Goal: Information Seeking & Learning: Learn about a topic

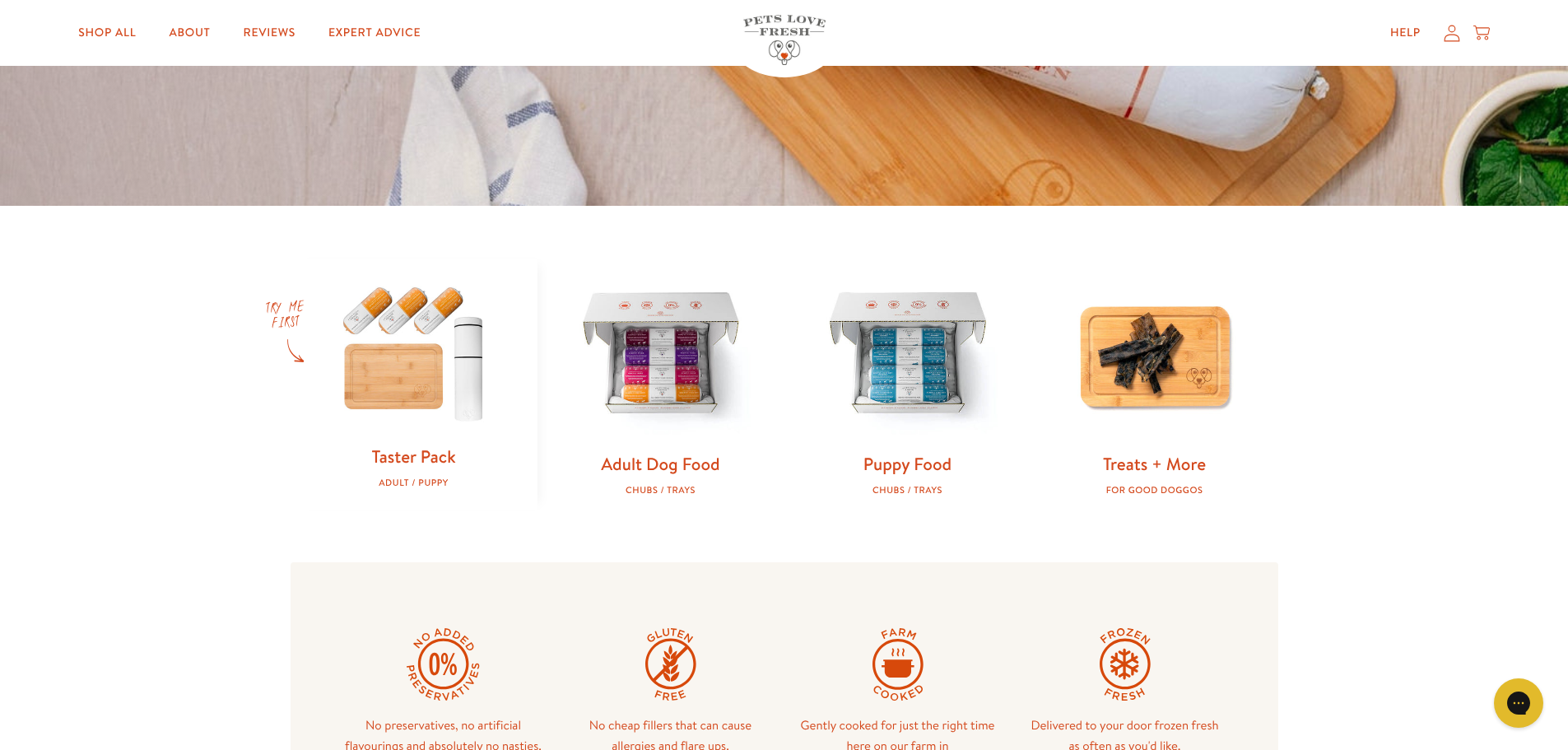
scroll to position [494, 0]
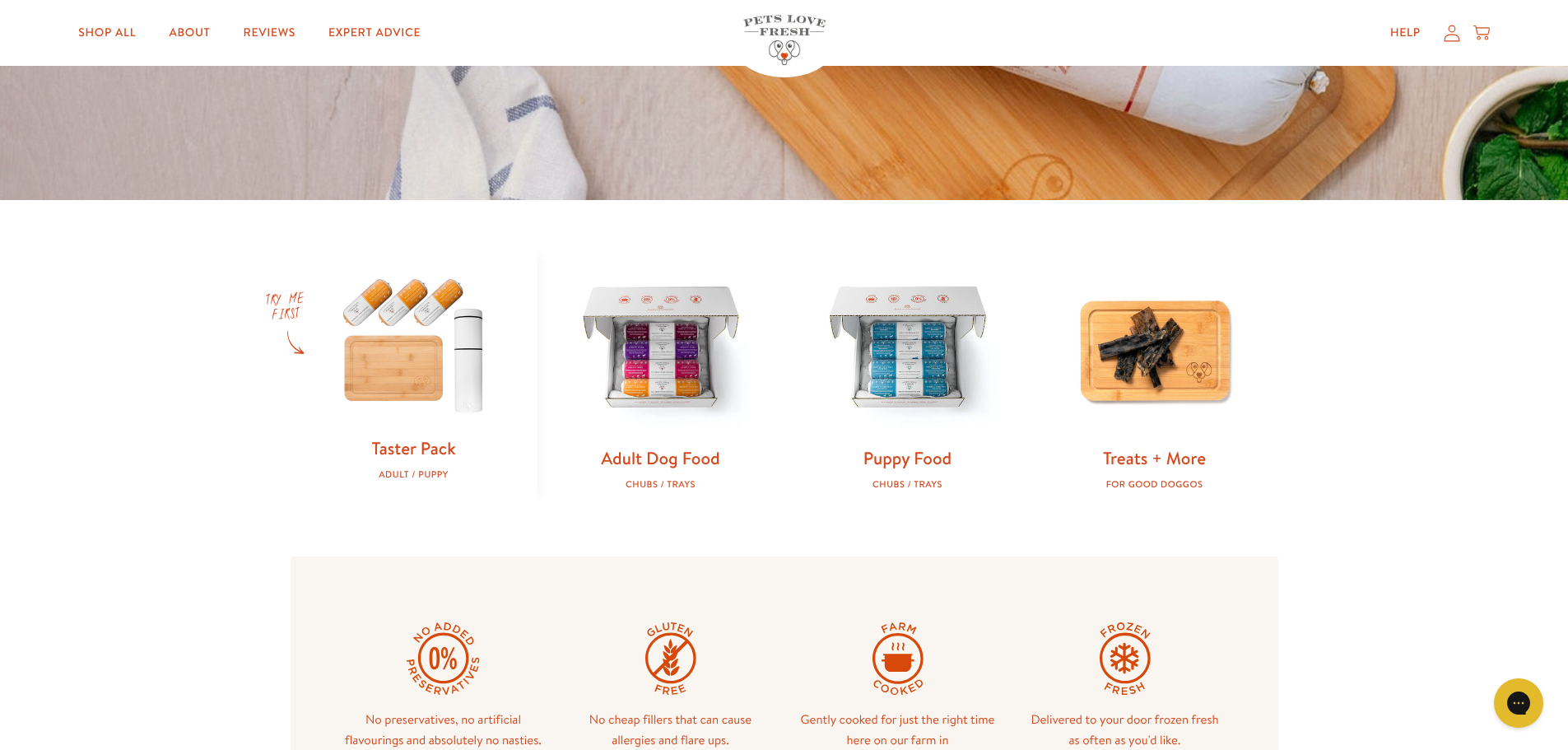
click at [432, 425] on img at bounding box center [414, 343] width 194 height 187
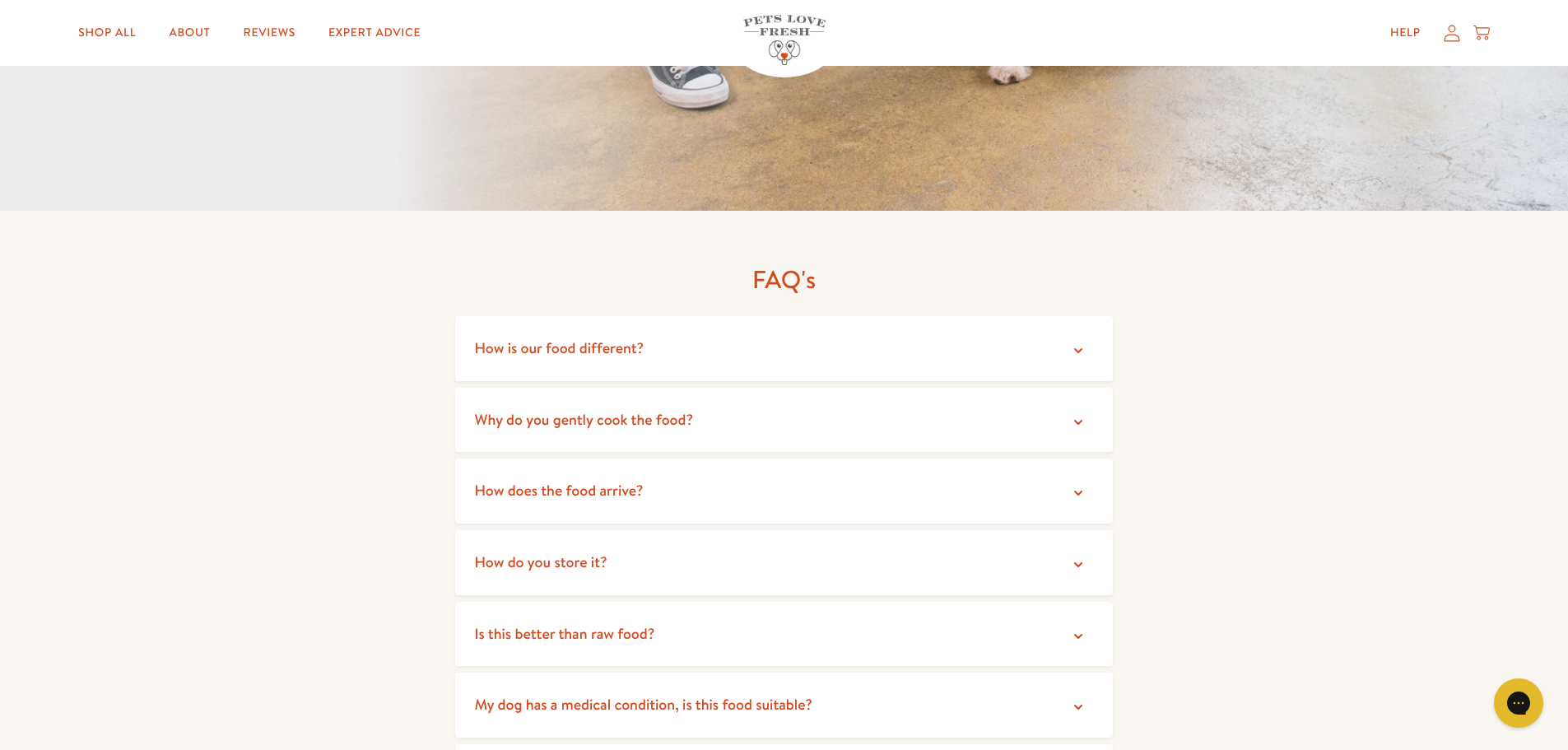
scroll to position [3047, 0]
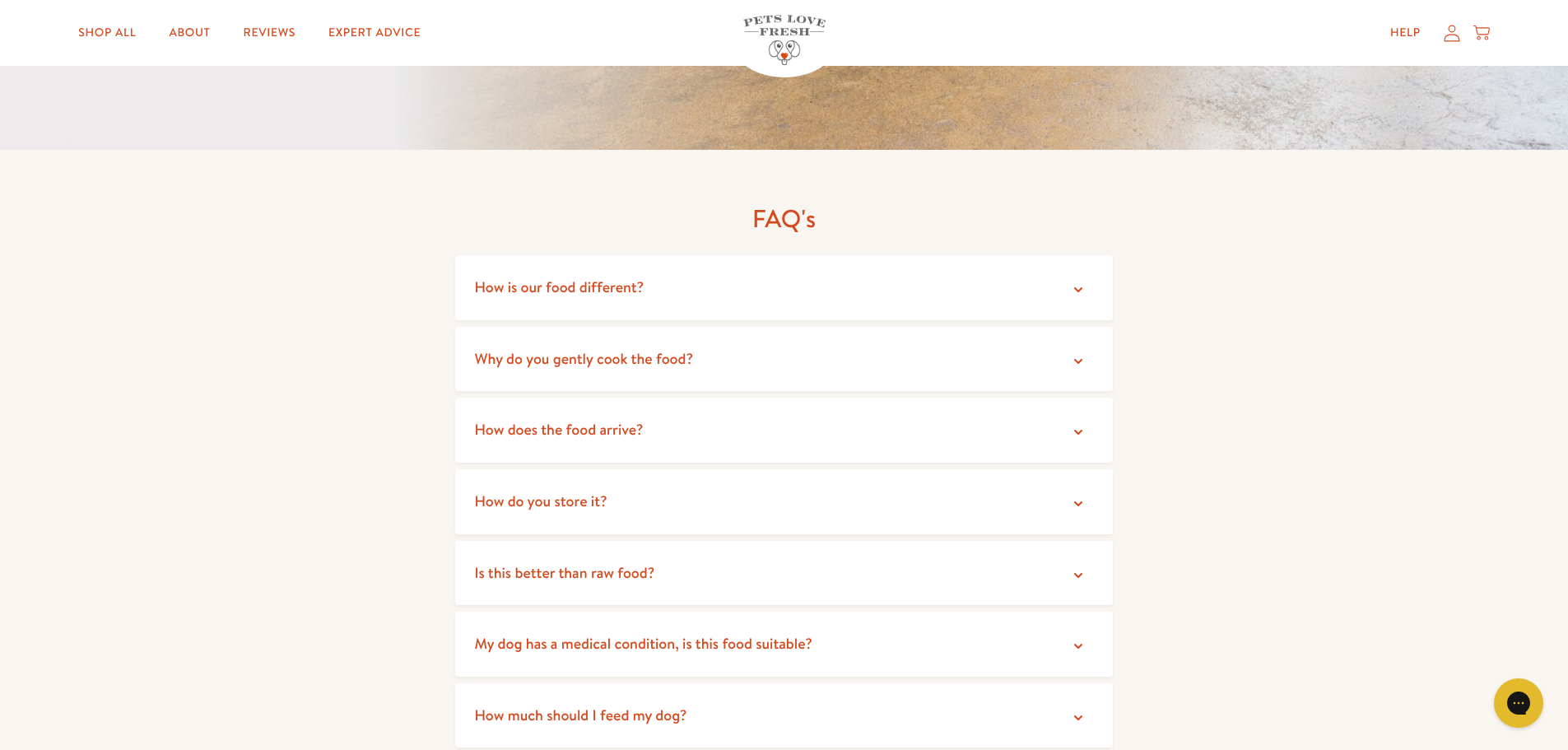
click at [740, 404] on summary "How does the food arrive?" at bounding box center [784, 430] width 659 height 65
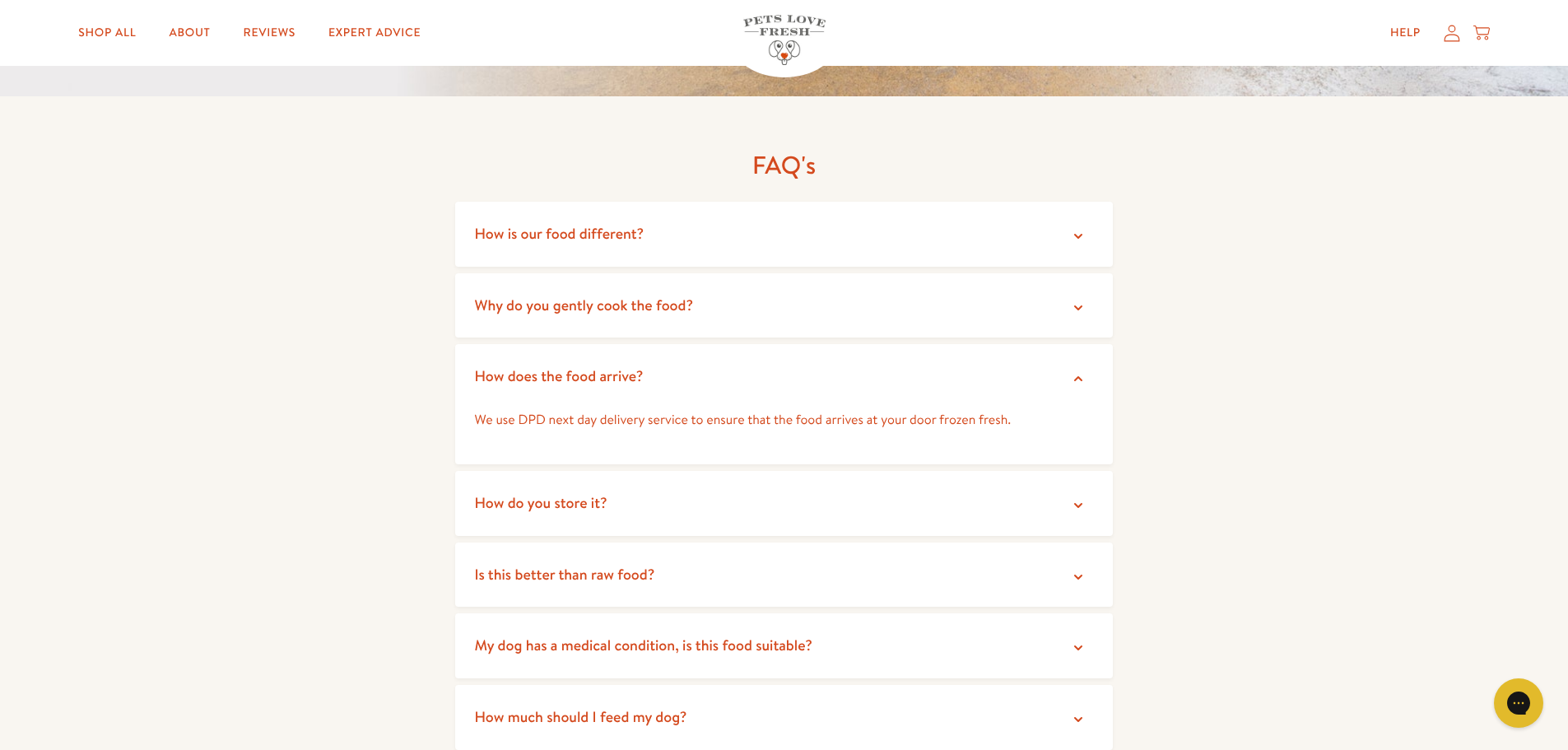
scroll to position [3128, 0]
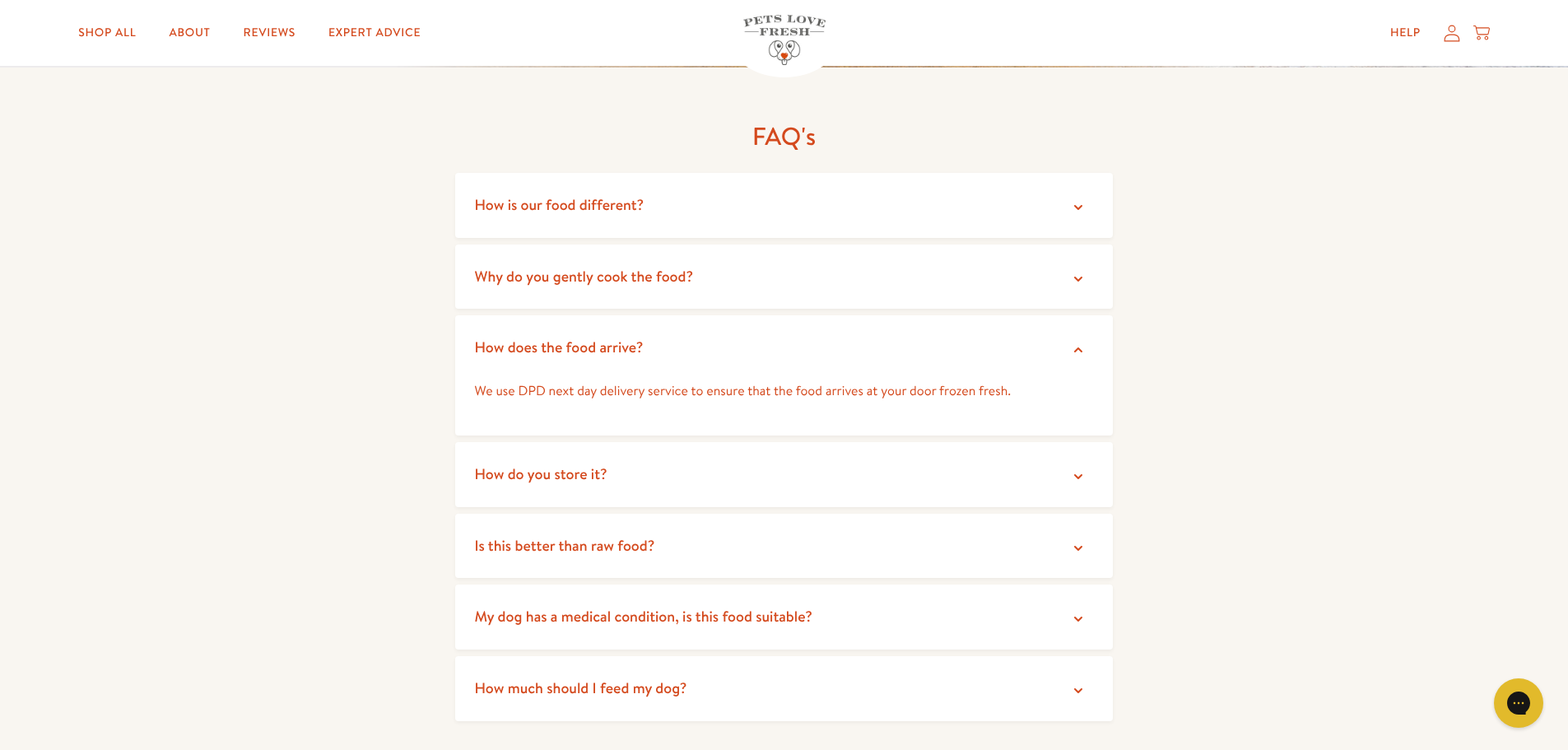
click at [1086, 468] on icon at bounding box center [1077, 476] width 16 height 16
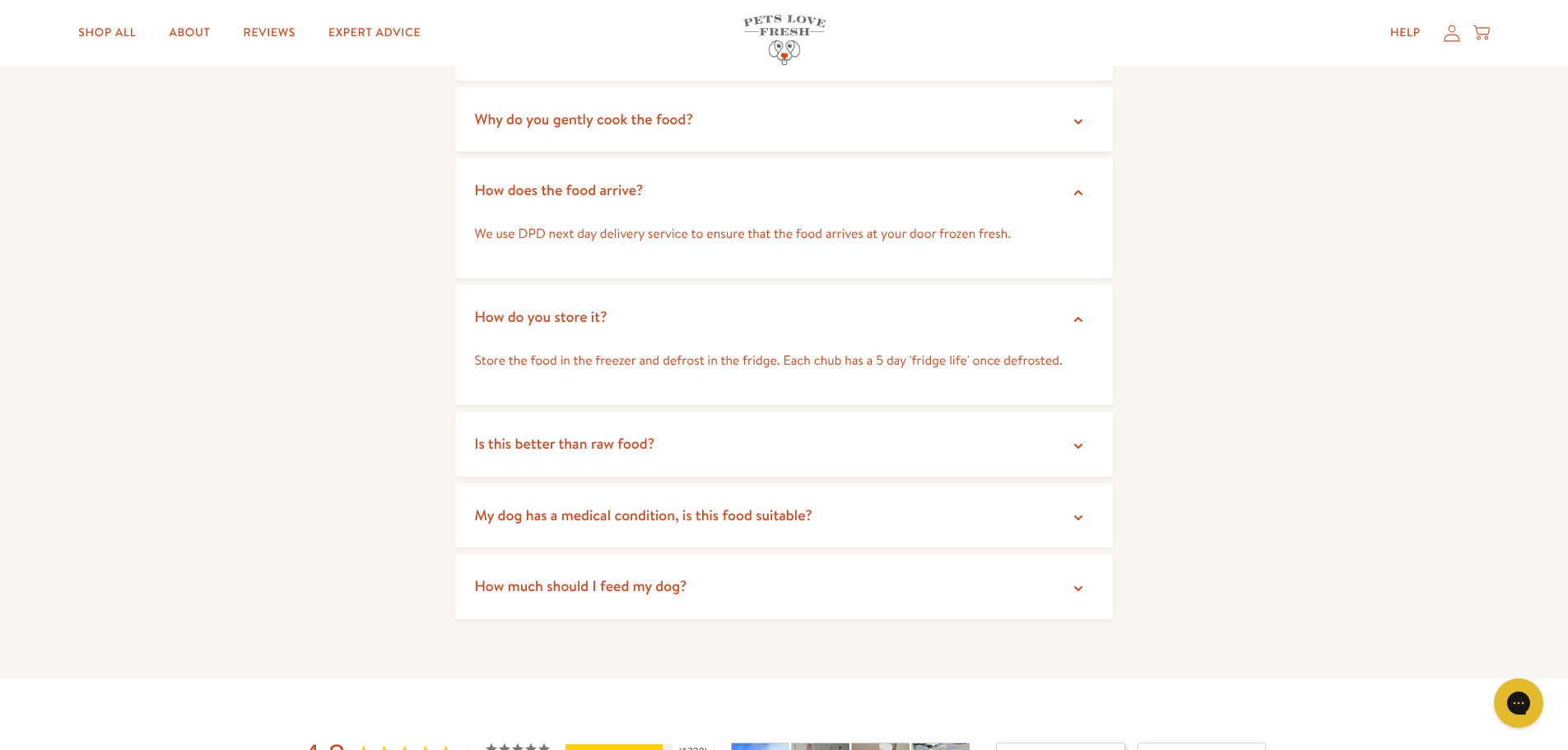
scroll to position [3293, 0]
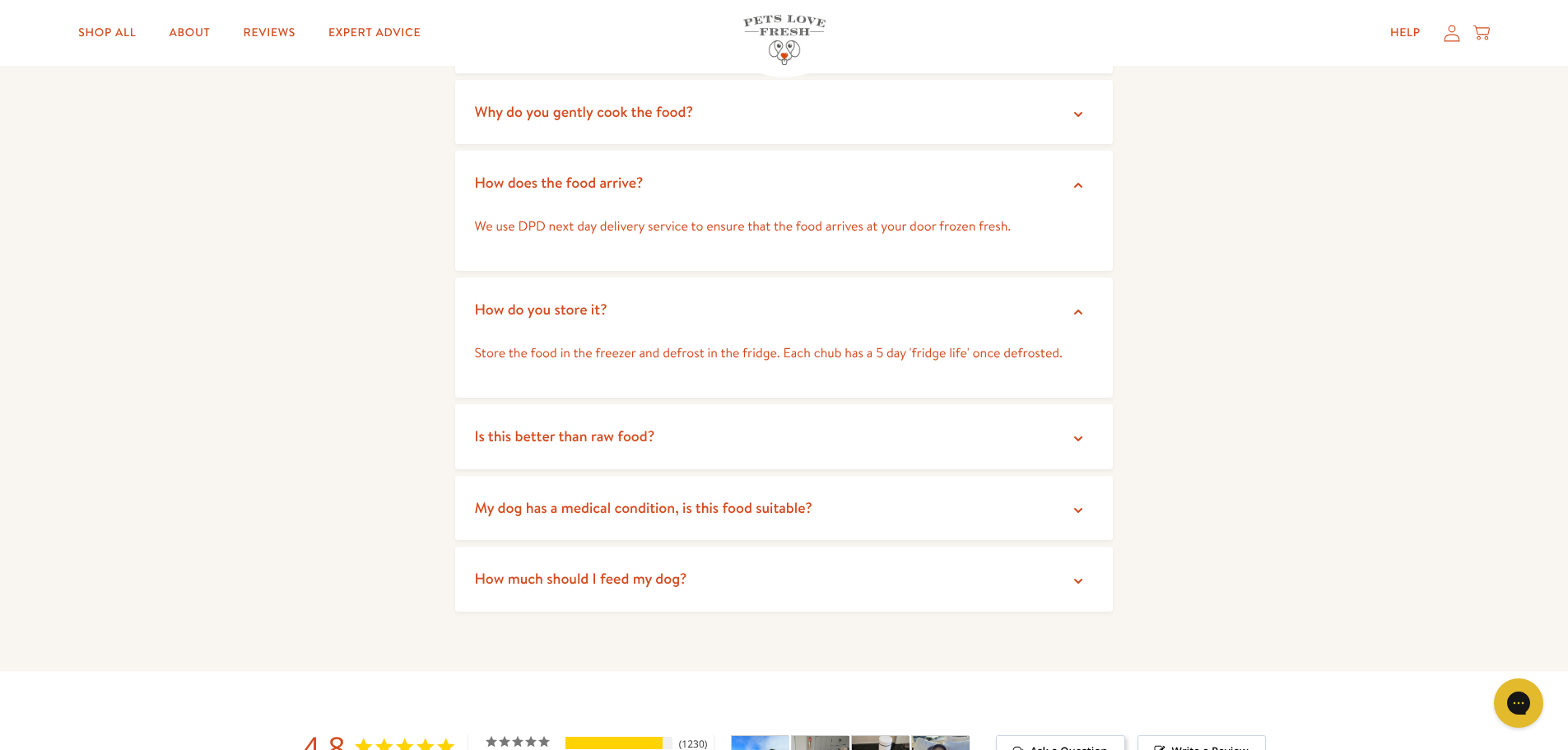
click at [1076, 431] on icon at bounding box center [1077, 439] width 16 height 16
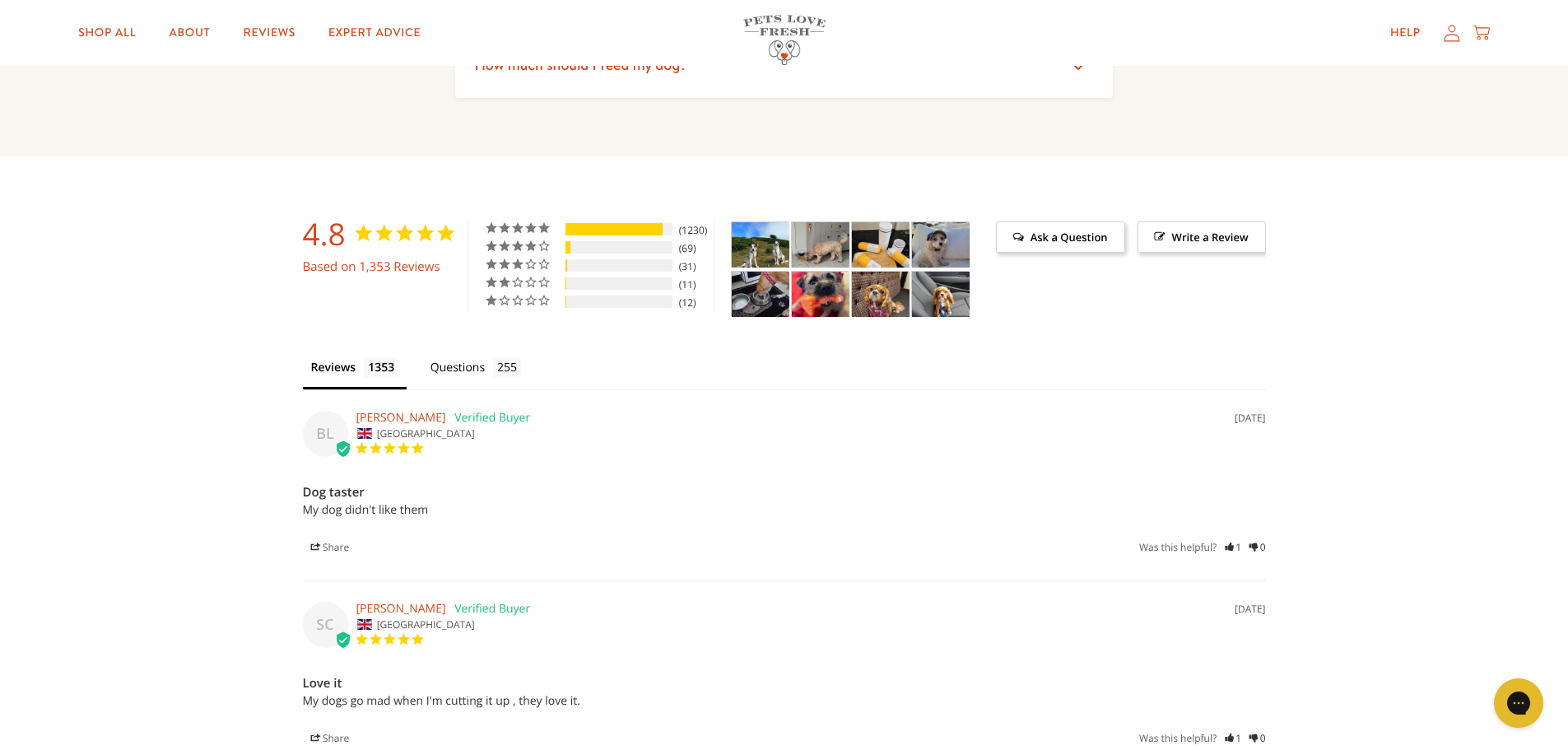
scroll to position [4282, 0]
